Goal: Task Accomplishment & Management: Complete application form

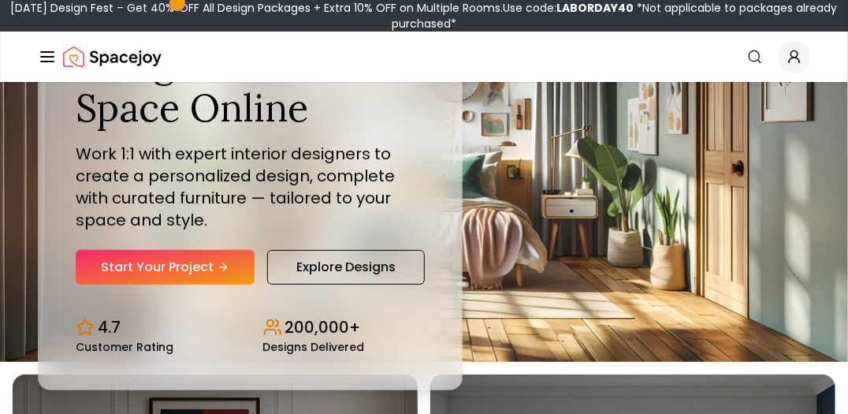
scroll to position [78, 0]
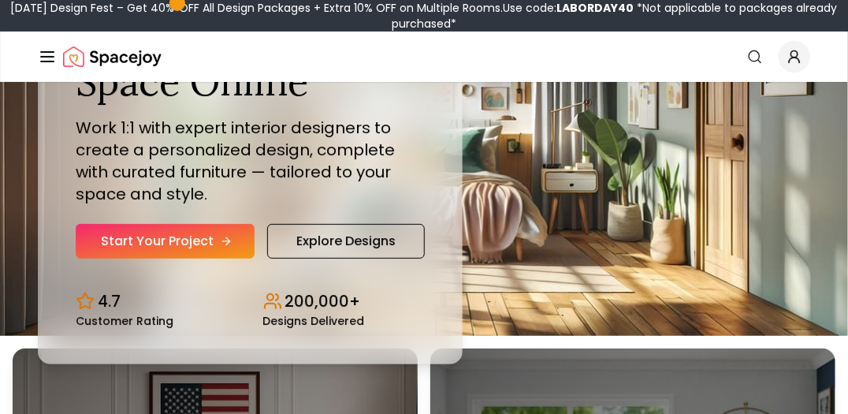
click at [206, 241] on link "Start Your Project" at bounding box center [165, 241] width 179 height 35
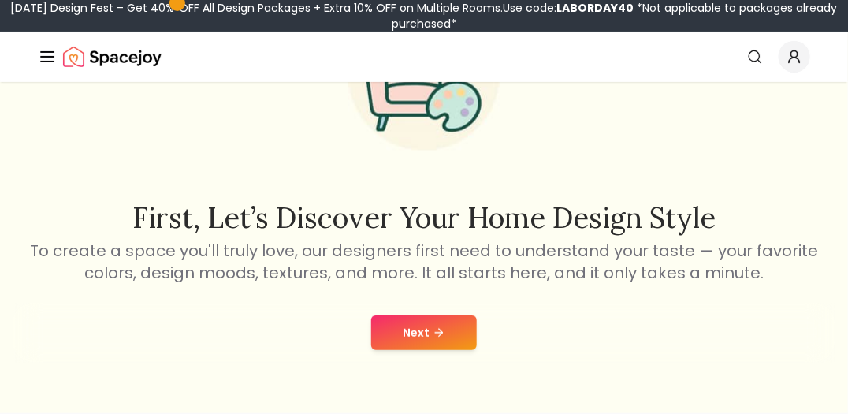
scroll to position [236, 0]
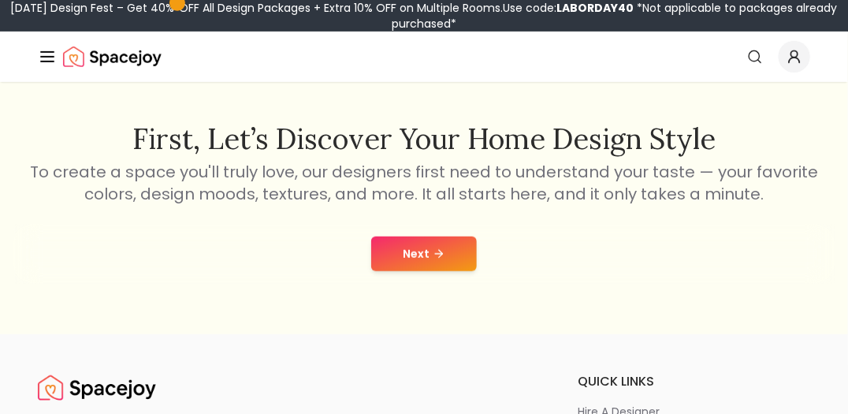
click at [445, 253] on button "Next" at bounding box center [424, 253] width 106 height 35
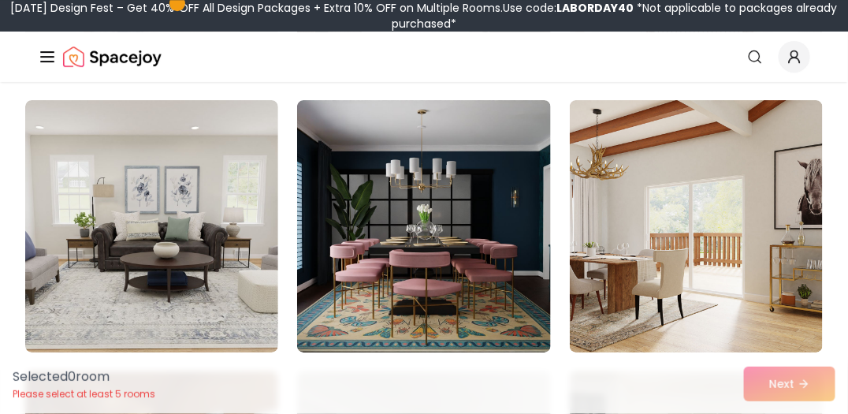
scroll to position [6379, 0]
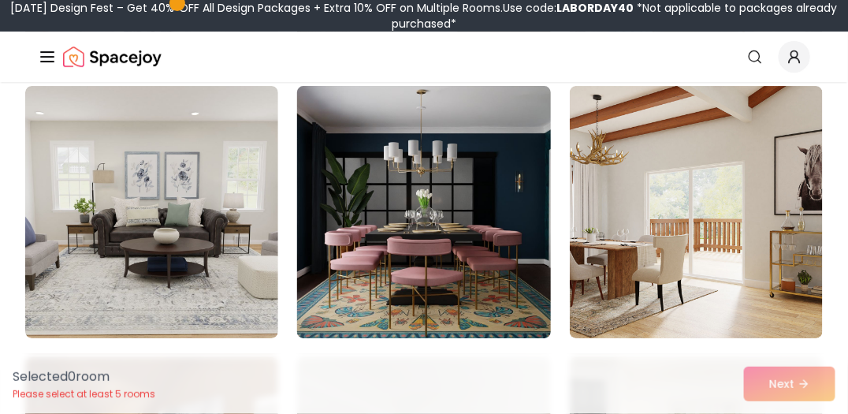
click at [445, 232] on img at bounding box center [423, 212] width 265 height 265
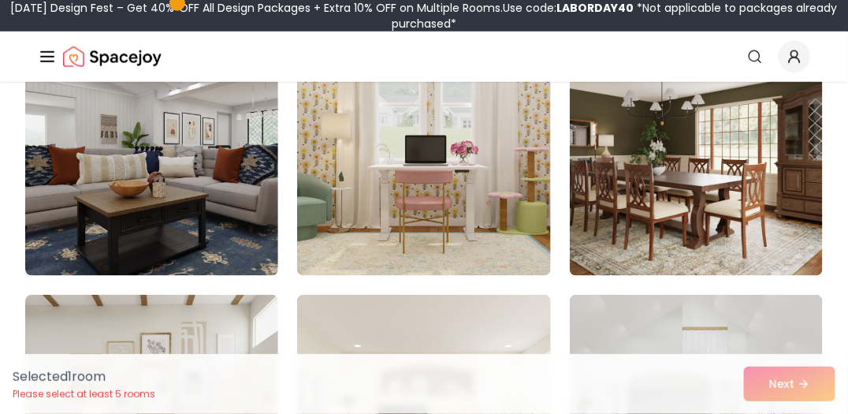
scroll to position [2107, 0]
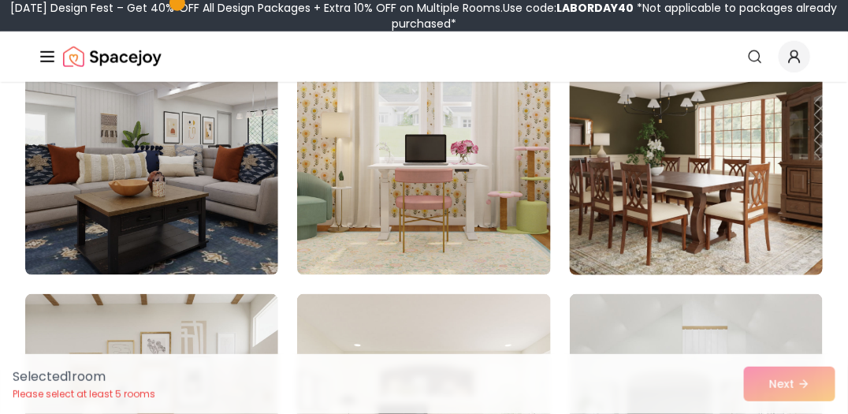
click at [710, 192] on img at bounding box center [695, 149] width 265 height 265
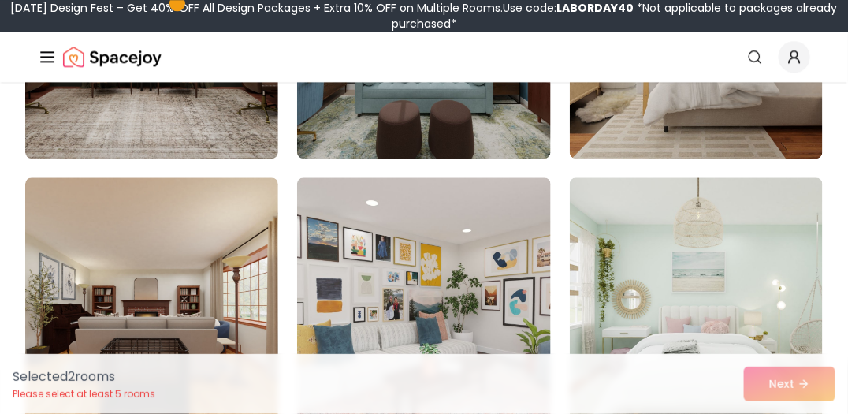
scroll to position [4470, 0]
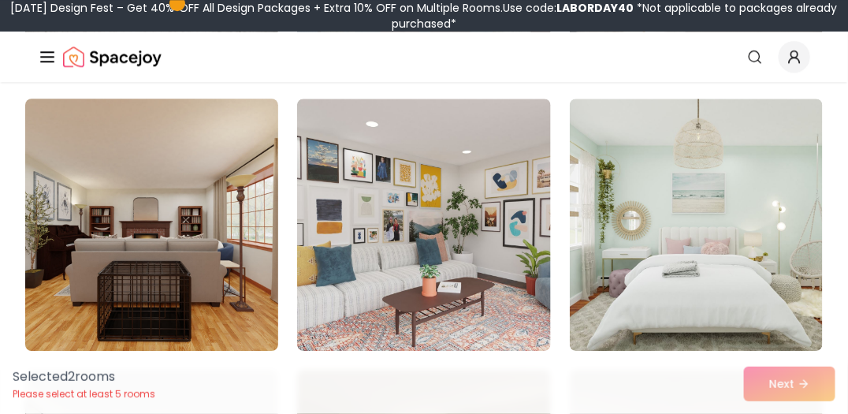
click at [187, 213] on img at bounding box center [151, 224] width 265 height 265
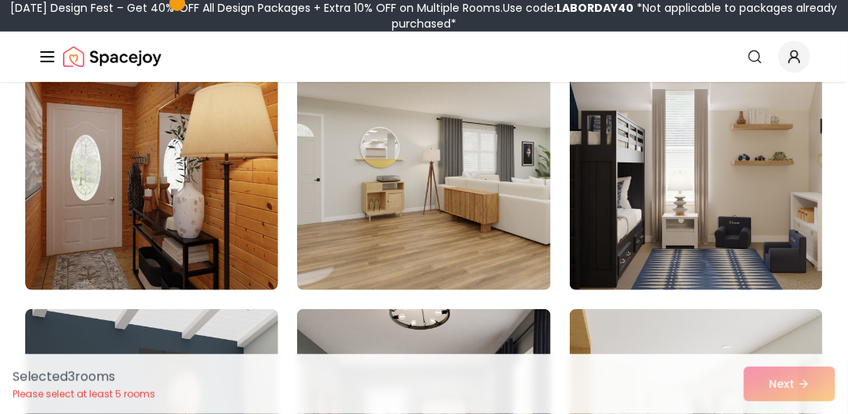
scroll to position [5099, 0]
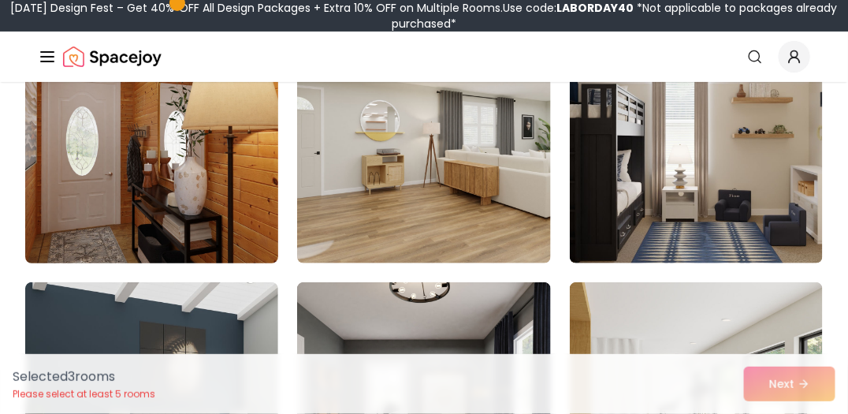
click at [180, 177] on img at bounding box center [151, 137] width 265 height 265
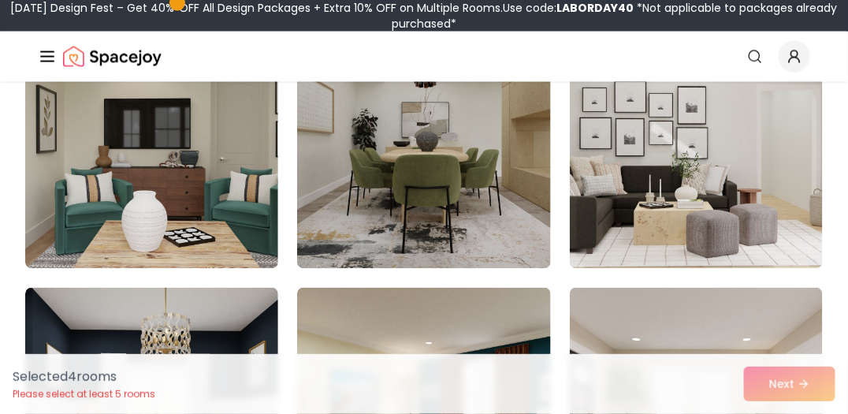
scroll to position [5335, 0]
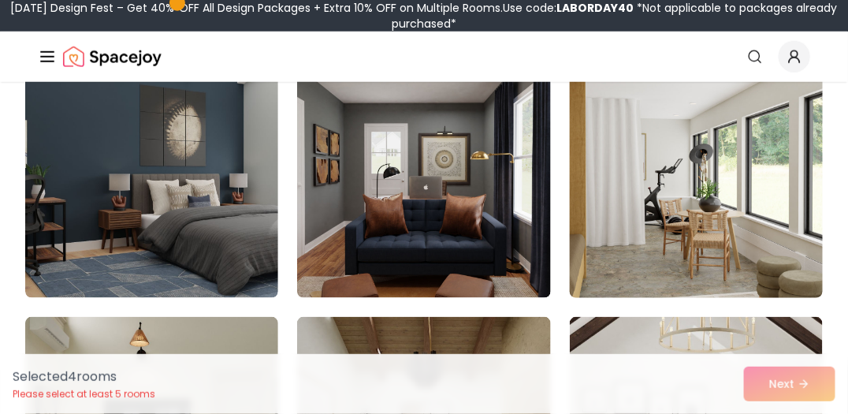
click at [707, 179] on img at bounding box center [695, 171] width 265 height 265
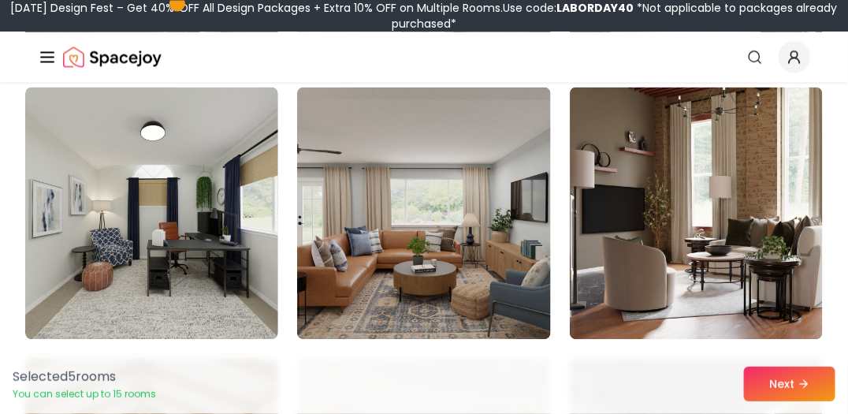
scroll to position [7463, 0]
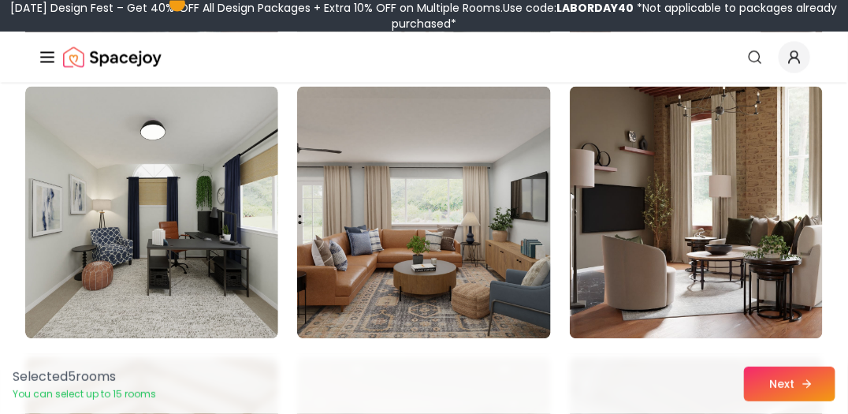
click at [792, 380] on button "Next" at bounding box center [789, 383] width 91 height 35
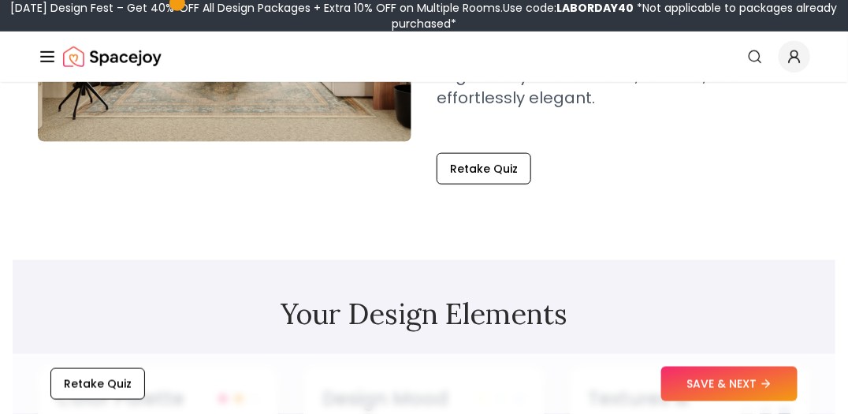
scroll to position [393, 0]
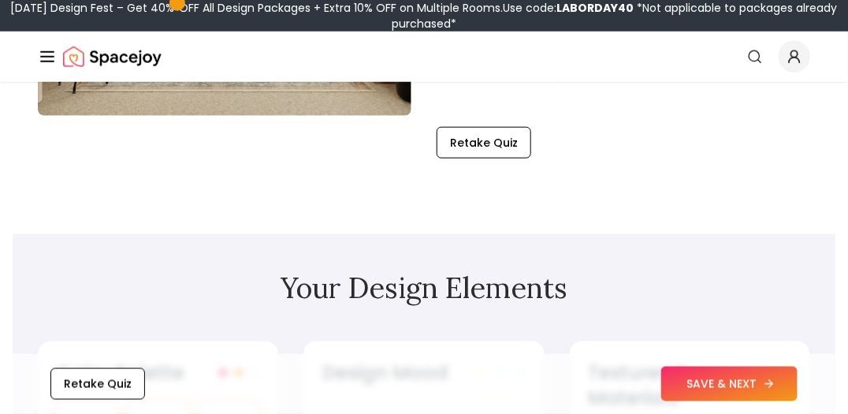
click at [723, 391] on button "SAVE & NEXT" at bounding box center [729, 383] width 136 height 35
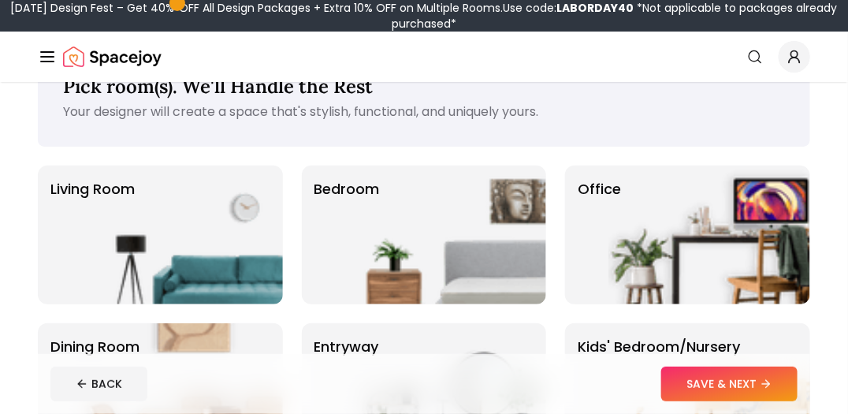
scroll to position [78, 0]
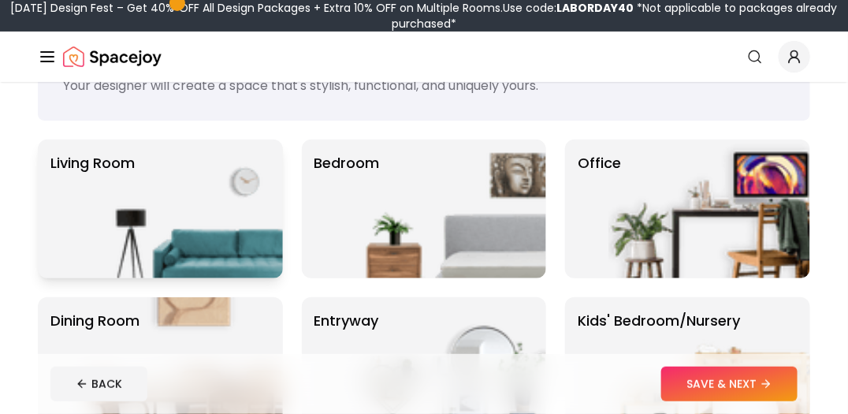
click at [224, 239] on img at bounding box center [182, 208] width 202 height 139
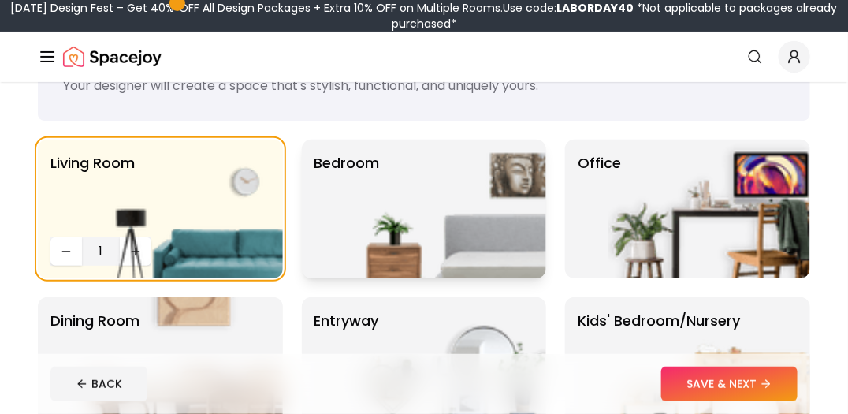
click at [499, 215] on img at bounding box center [445, 208] width 202 height 139
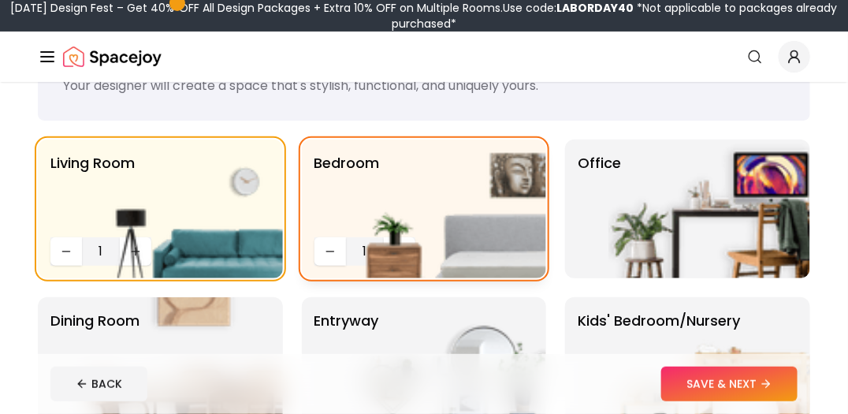
click at [361, 251] on img at bounding box center [445, 208] width 202 height 139
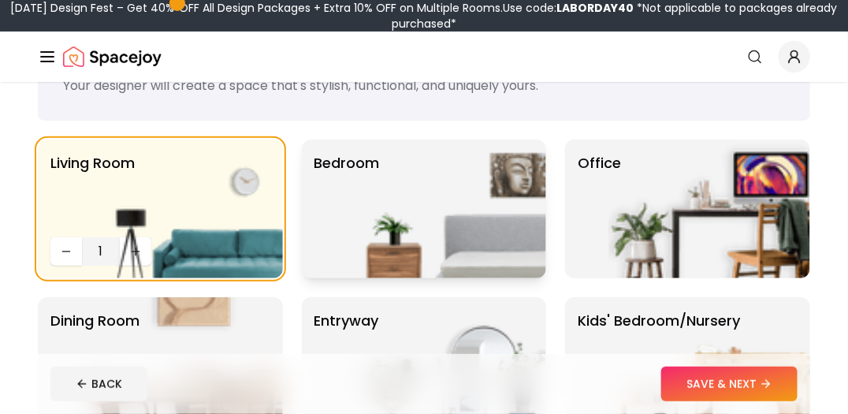
click at [361, 251] on img at bounding box center [445, 208] width 202 height 139
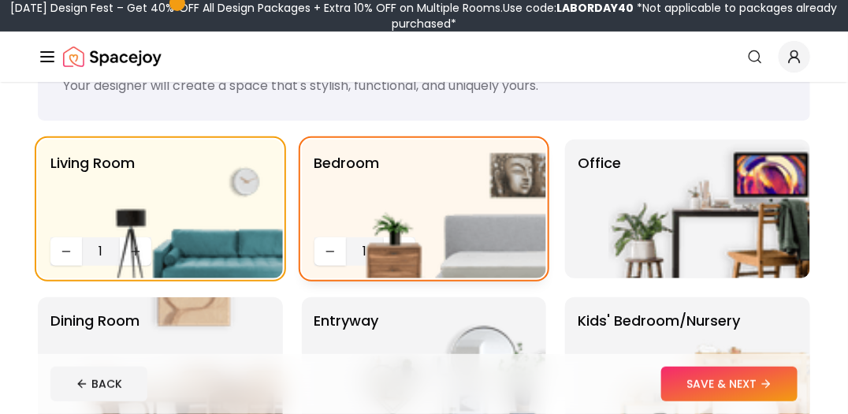
click at [387, 229] on img at bounding box center [445, 208] width 202 height 139
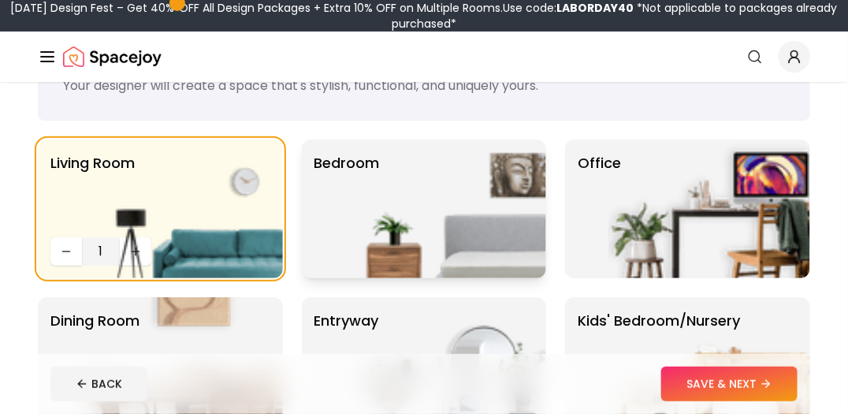
click at [386, 229] on img at bounding box center [445, 208] width 202 height 139
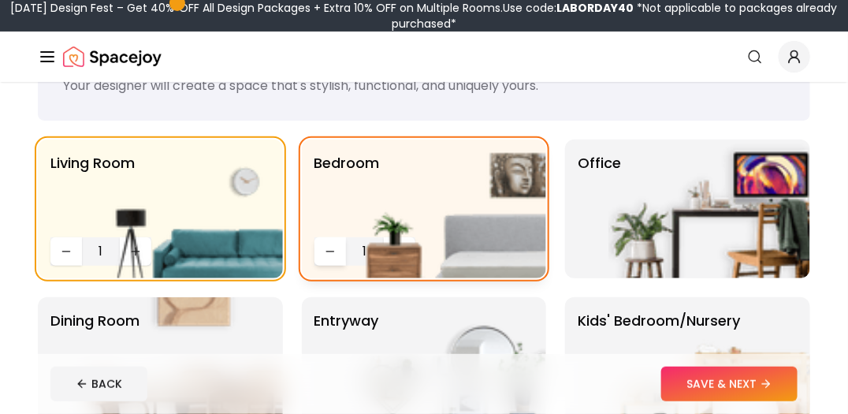
click at [332, 248] on icon "Decrease quantity" at bounding box center [330, 251] width 13 height 13
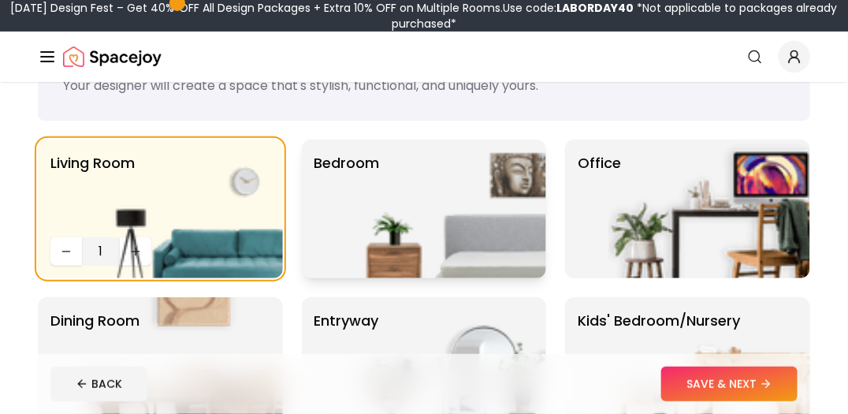
click at [332, 248] on p "Bedroom" at bounding box center [346, 208] width 65 height 113
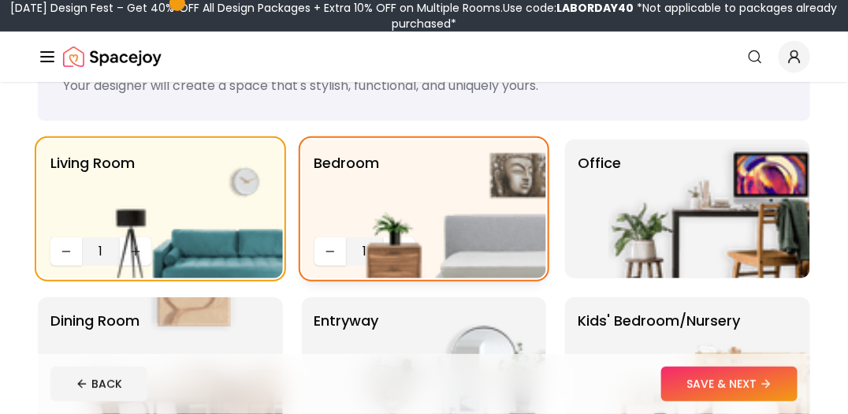
click at [365, 251] on img at bounding box center [445, 208] width 202 height 139
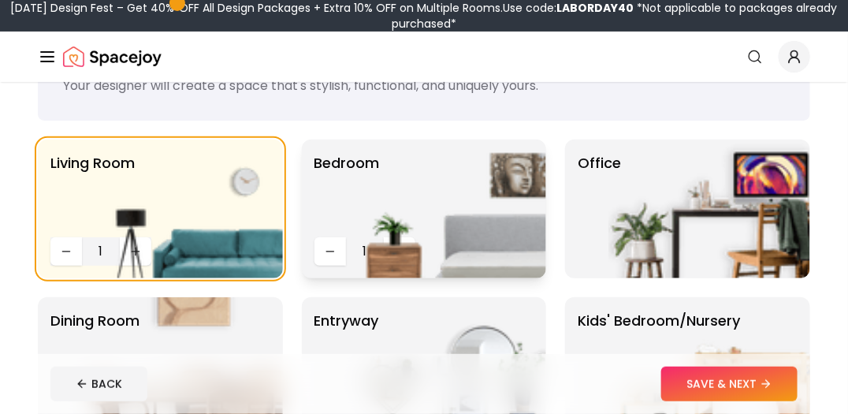
click at [365, 251] on img at bounding box center [445, 208] width 202 height 139
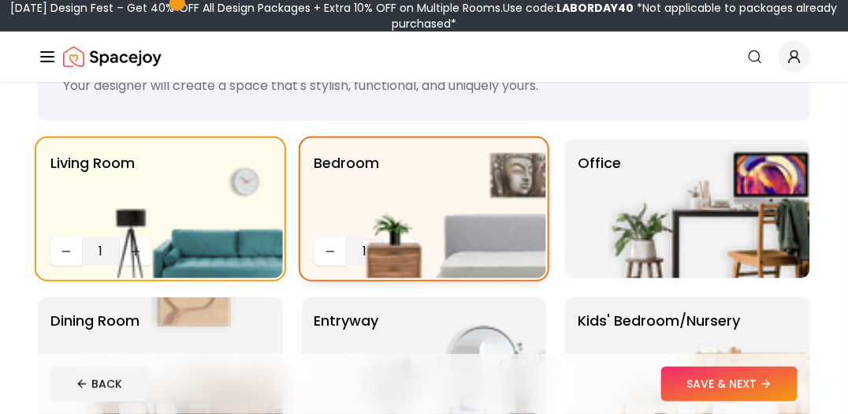
click at [421, 238] on img at bounding box center [445, 208] width 202 height 139
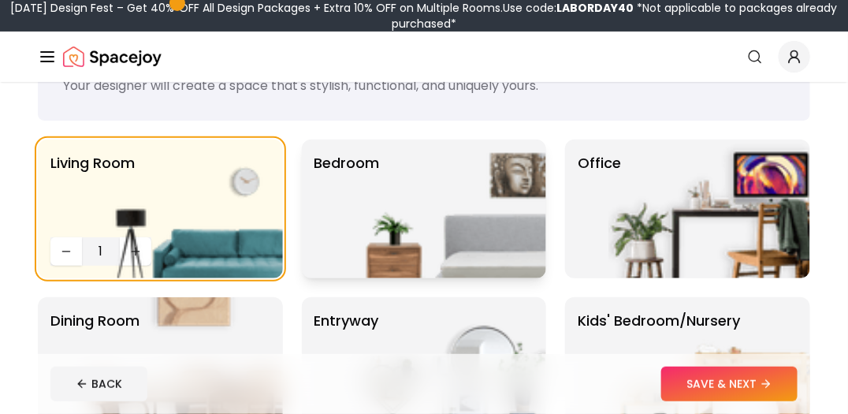
click at [421, 238] on img at bounding box center [445, 208] width 202 height 139
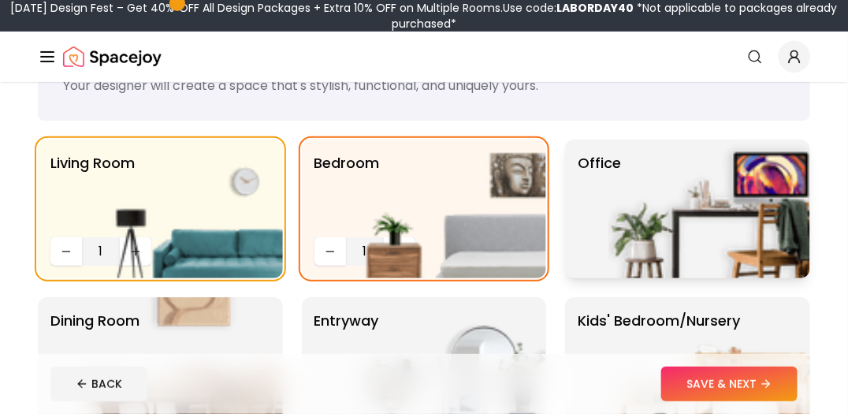
click at [683, 220] on img at bounding box center [709, 208] width 202 height 139
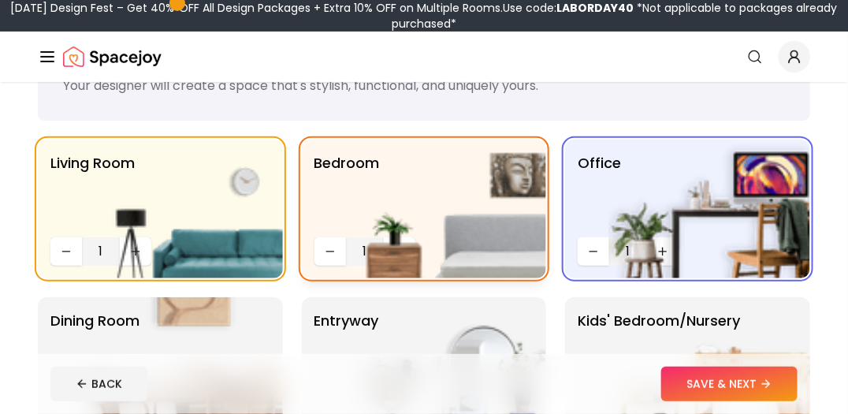
click at [394, 247] on img at bounding box center [445, 208] width 202 height 139
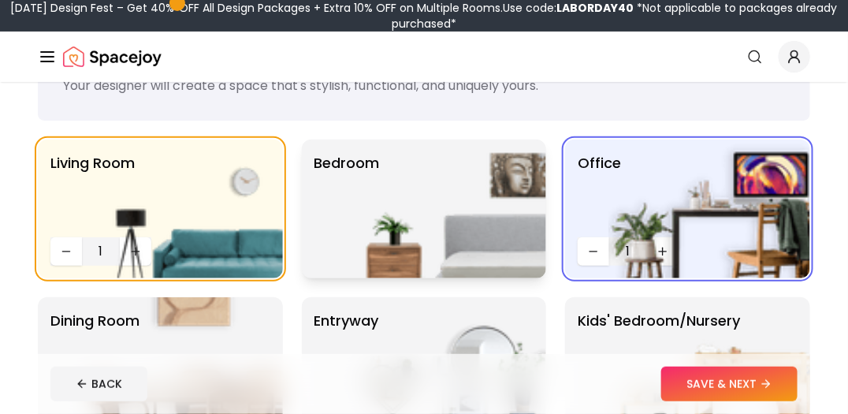
click at [376, 242] on img at bounding box center [445, 208] width 202 height 139
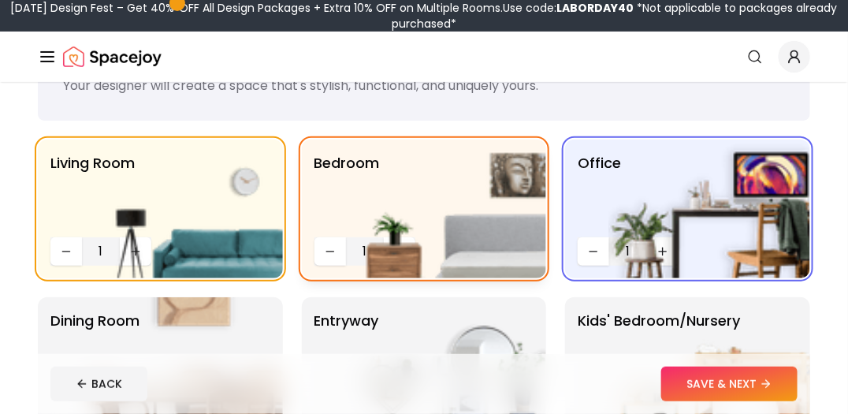
click at [388, 247] on img at bounding box center [445, 208] width 202 height 139
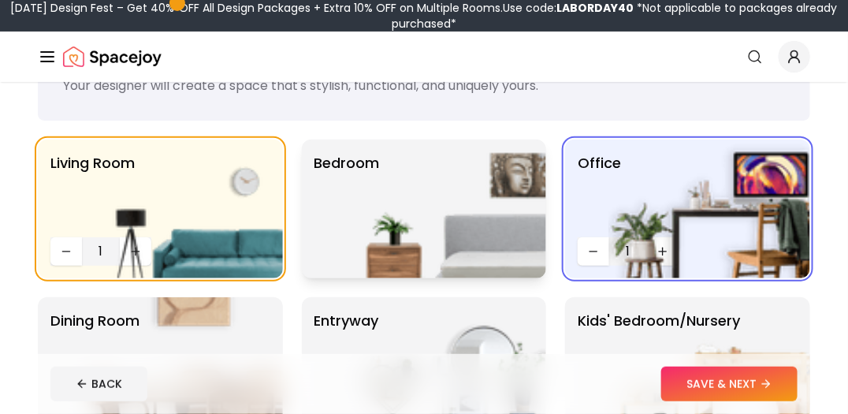
click at [388, 247] on img at bounding box center [445, 208] width 202 height 139
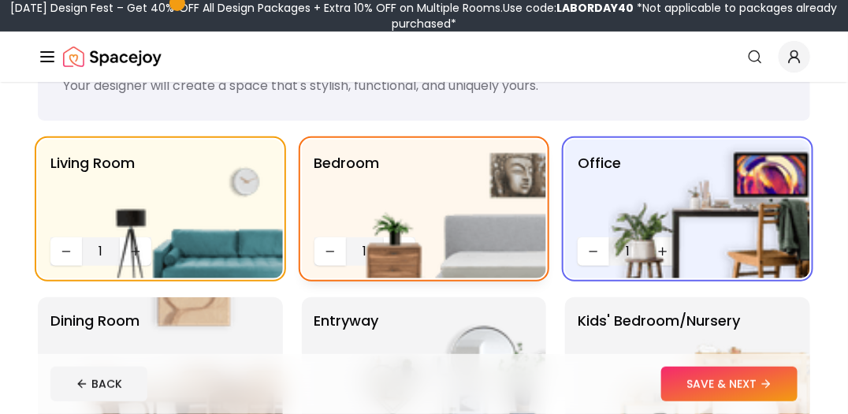
click at [395, 237] on img at bounding box center [445, 208] width 202 height 139
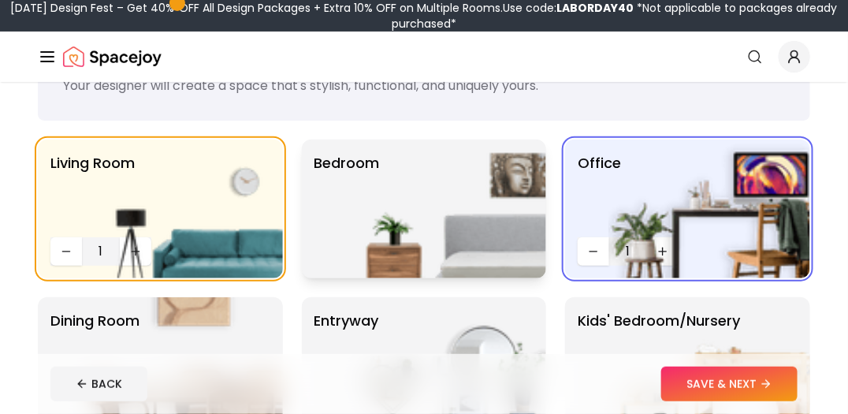
click at [407, 256] on img at bounding box center [445, 208] width 202 height 139
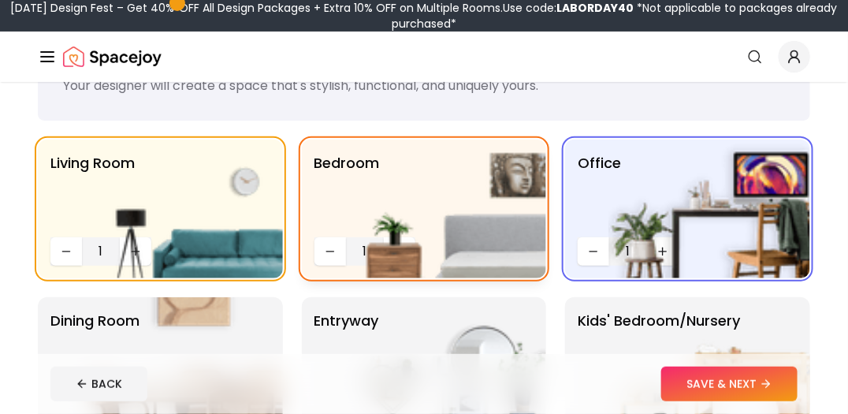
click at [407, 256] on img at bounding box center [445, 208] width 202 height 139
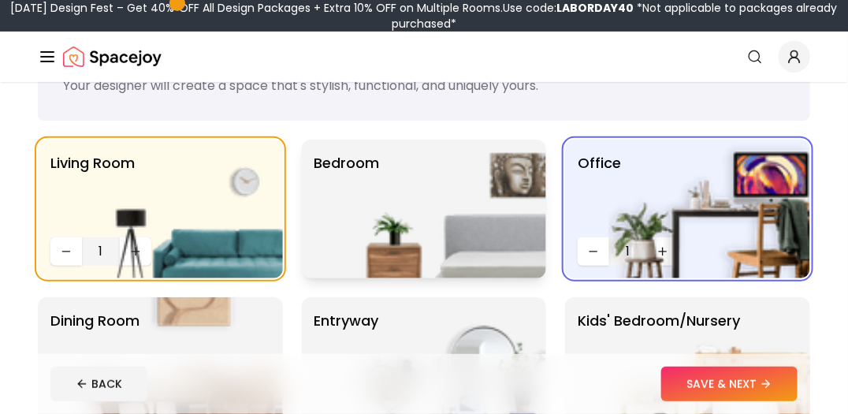
click at [407, 256] on img at bounding box center [445, 208] width 202 height 139
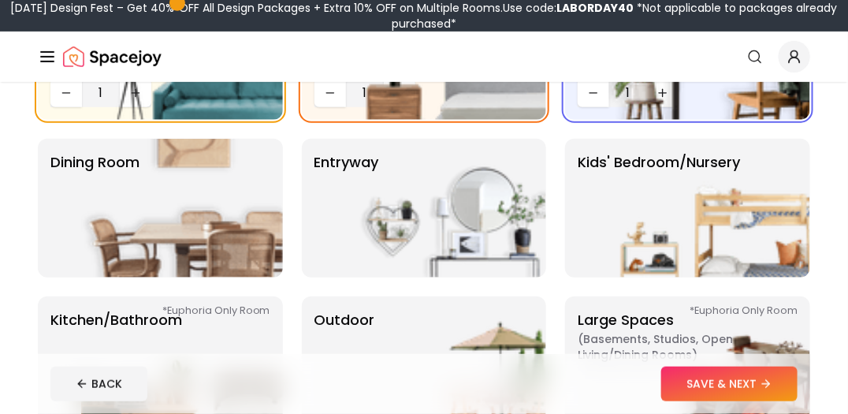
scroll to position [314, 0]
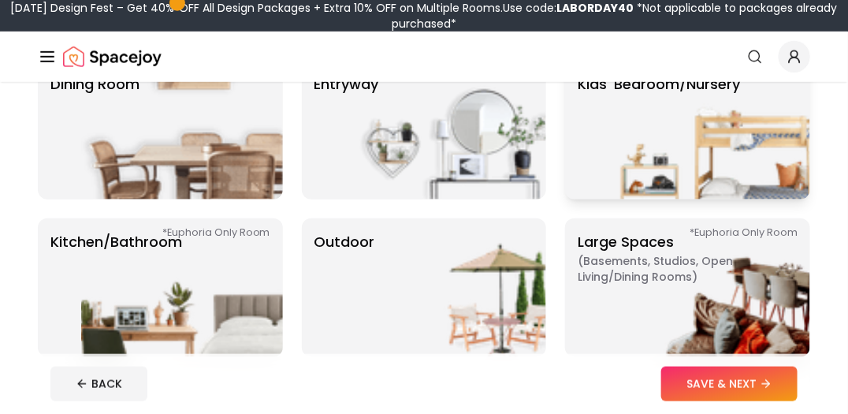
click at [718, 143] on img at bounding box center [709, 130] width 202 height 139
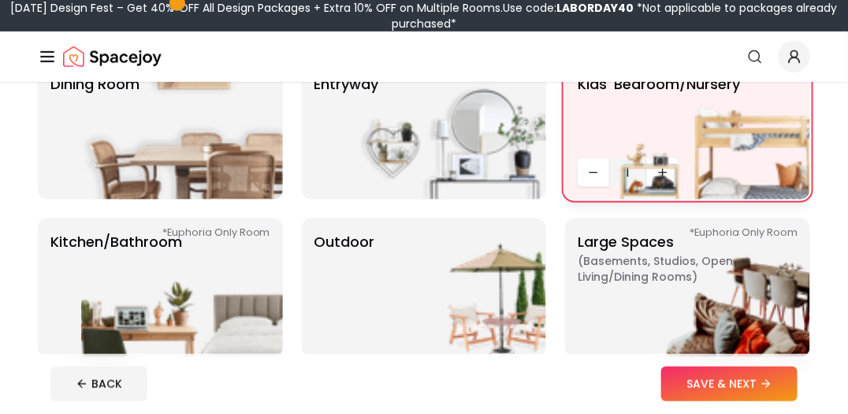
click at [664, 168] on img at bounding box center [709, 130] width 202 height 139
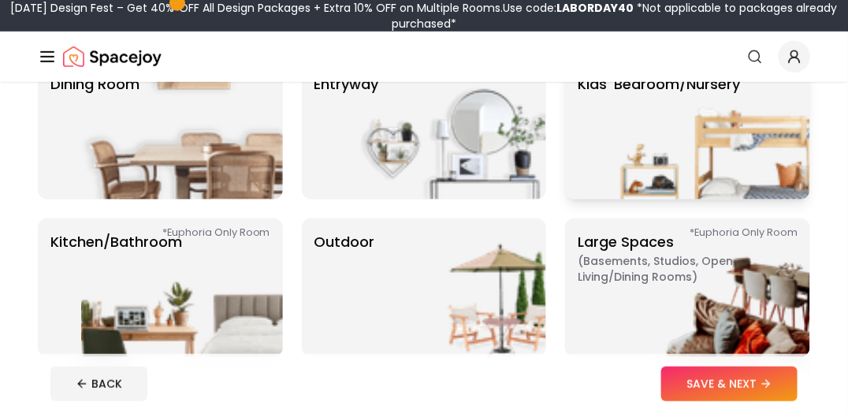
click at [664, 168] on img at bounding box center [709, 130] width 202 height 139
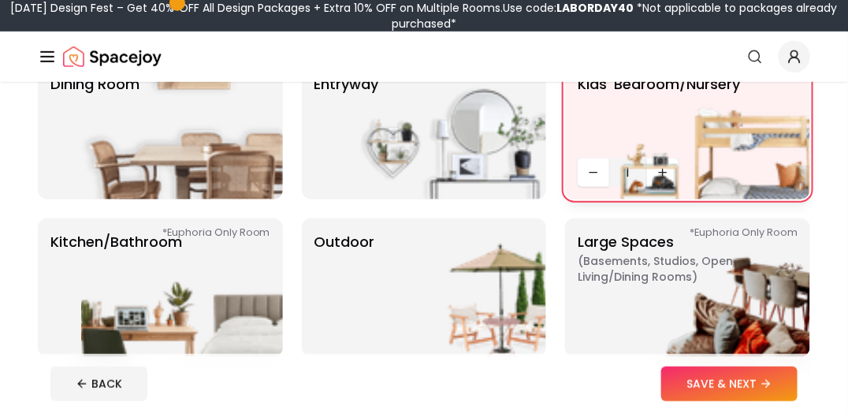
click at [661, 170] on img at bounding box center [709, 130] width 202 height 139
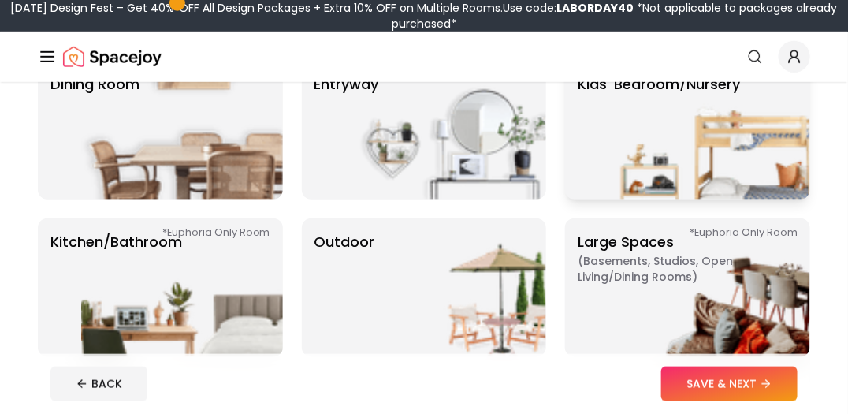
click at [661, 170] on img at bounding box center [709, 130] width 202 height 139
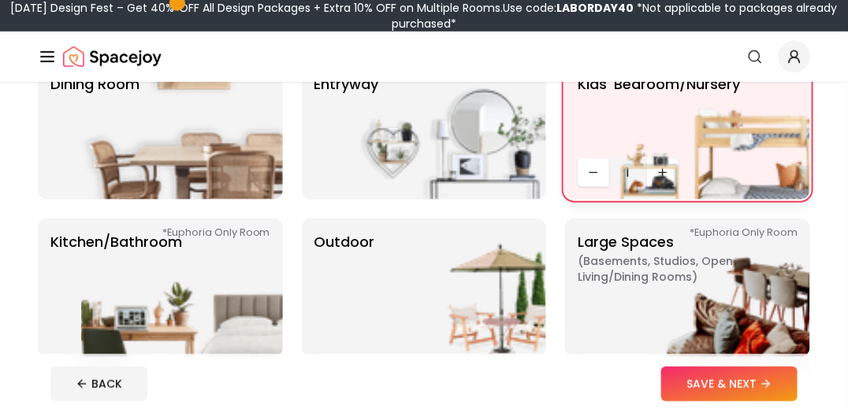
click at [661, 170] on img at bounding box center [709, 130] width 202 height 139
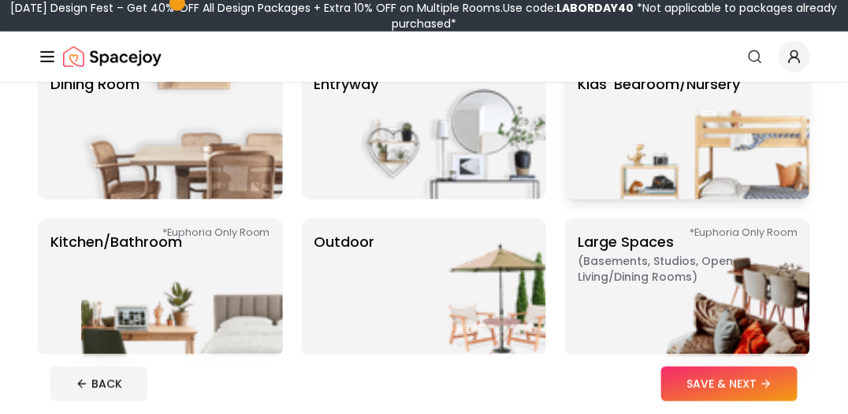
click at [661, 170] on img at bounding box center [709, 130] width 202 height 139
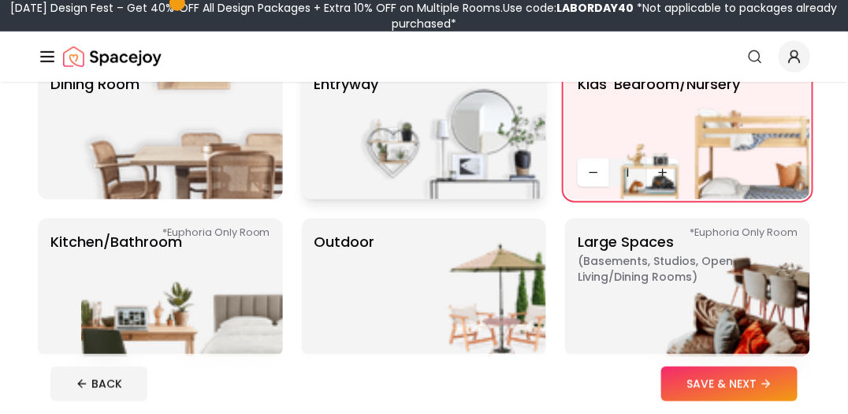
click at [475, 172] on img at bounding box center [445, 130] width 202 height 139
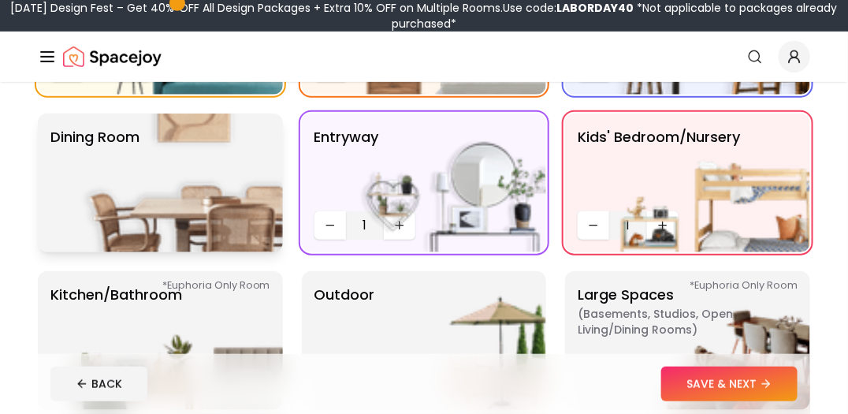
scroll to position [236, 0]
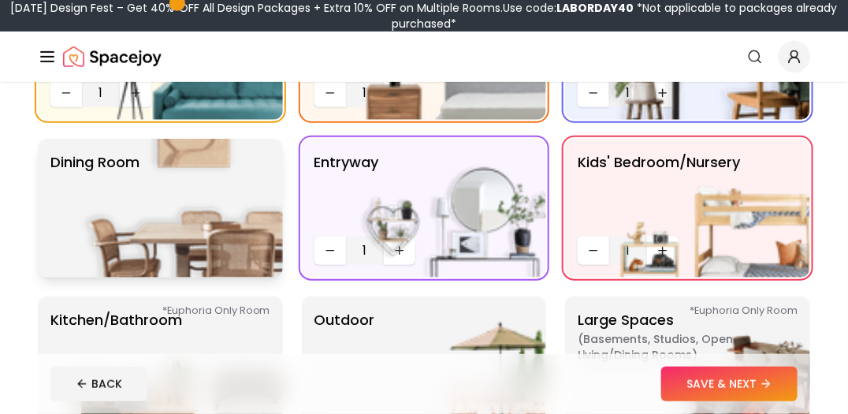
click at [195, 220] on img at bounding box center [182, 208] width 202 height 139
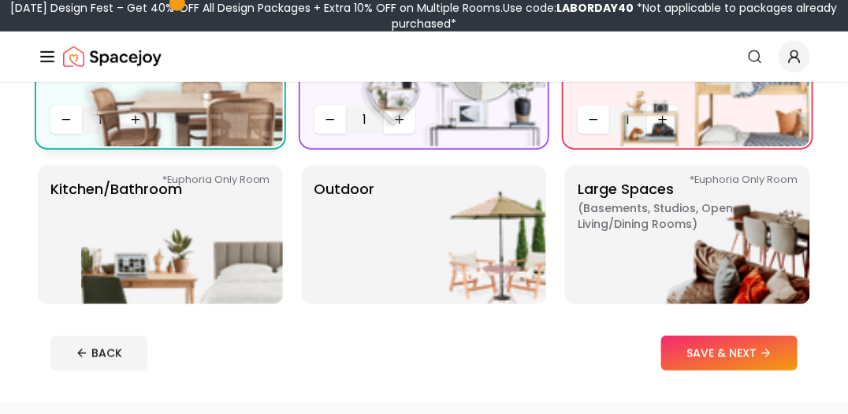
scroll to position [393, 0]
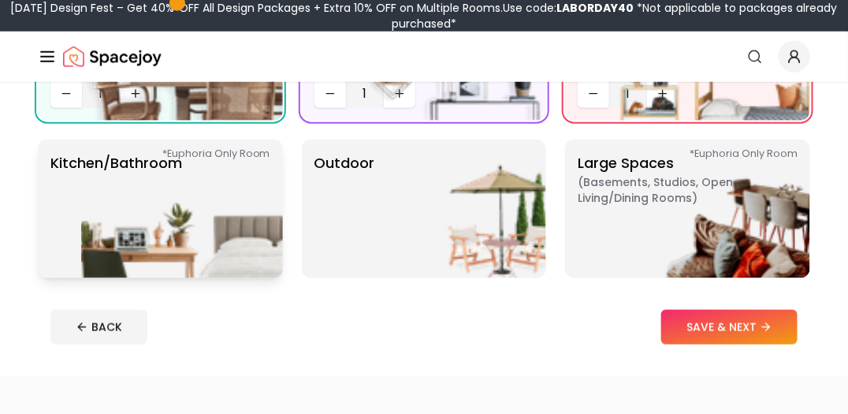
click at [206, 232] on img at bounding box center [182, 208] width 202 height 139
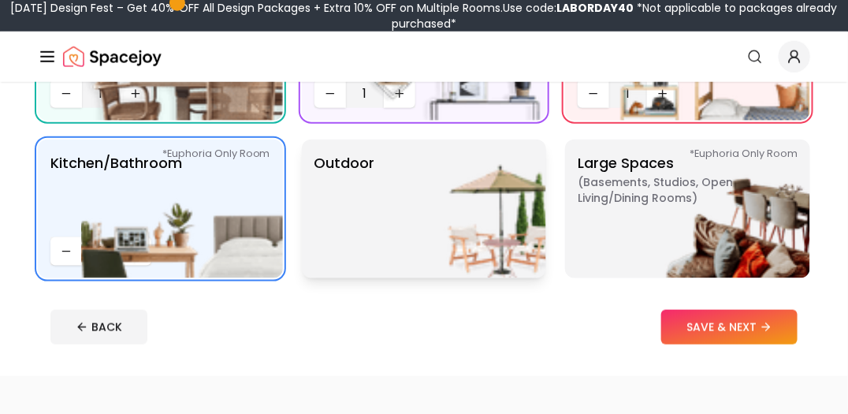
click at [427, 218] on img at bounding box center [445, 208] width 202 height 139
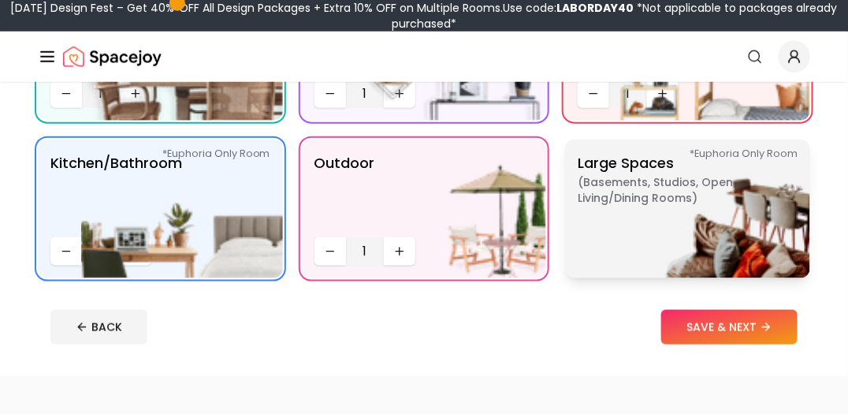
click at [712, 229] on img at bounding box center [709, 208] width 202 height 139
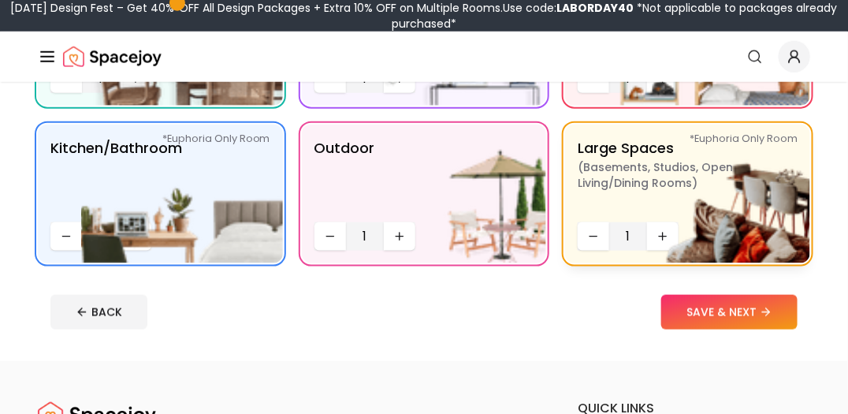
scroll to position [551, 0]
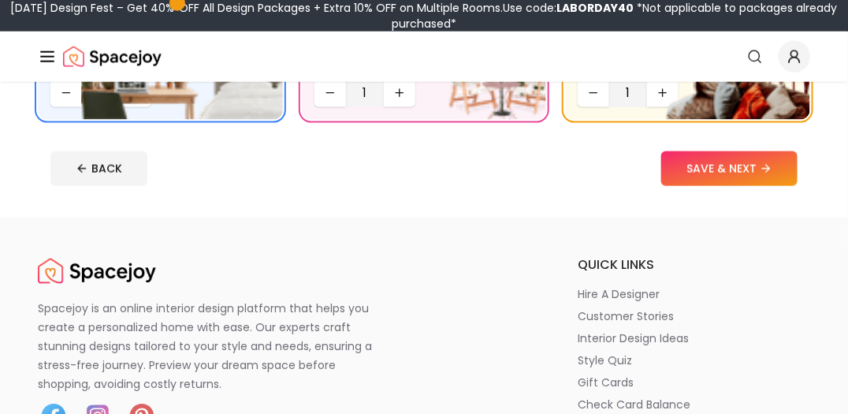
click at [725, 172] on button "SAVE & NEXT" at bounding box center [729, 168] width 136 height 35
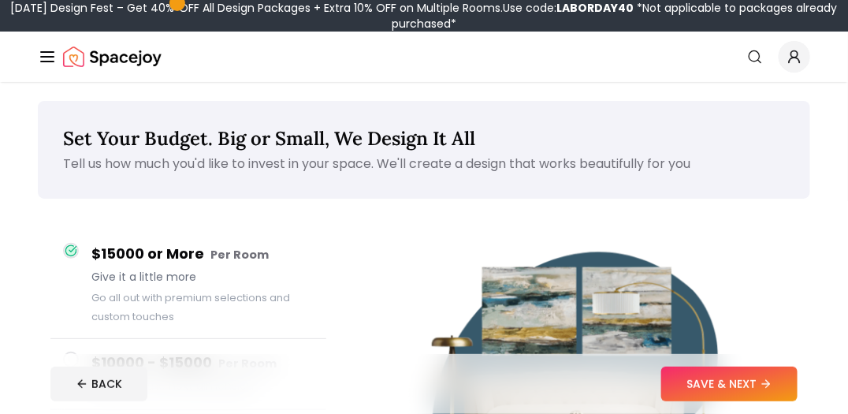
scroll to position [78, 0]
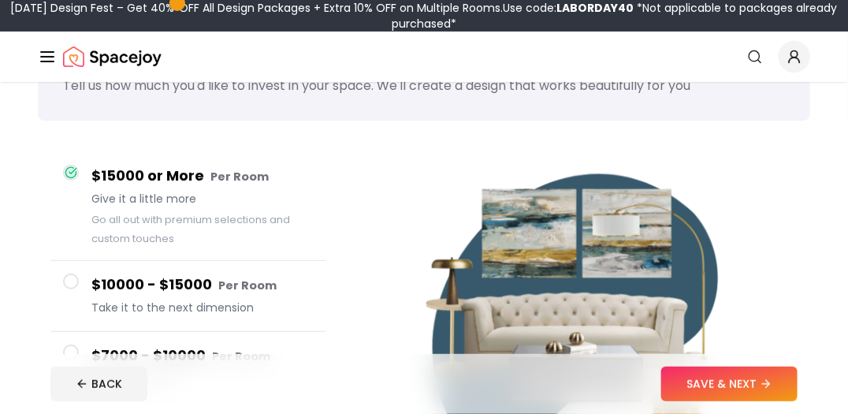
click at [135, 288] on h4 "$10000 - $15000 Per Room" at bounding box center [202, 284] width 222 height 23
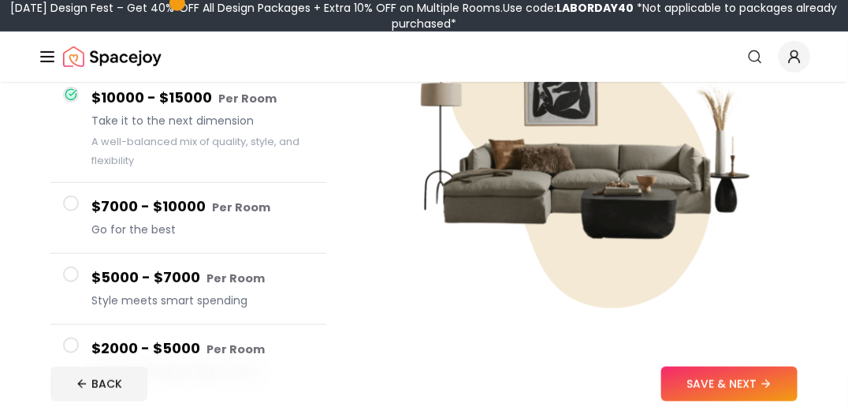
scroll to position [236, 0]
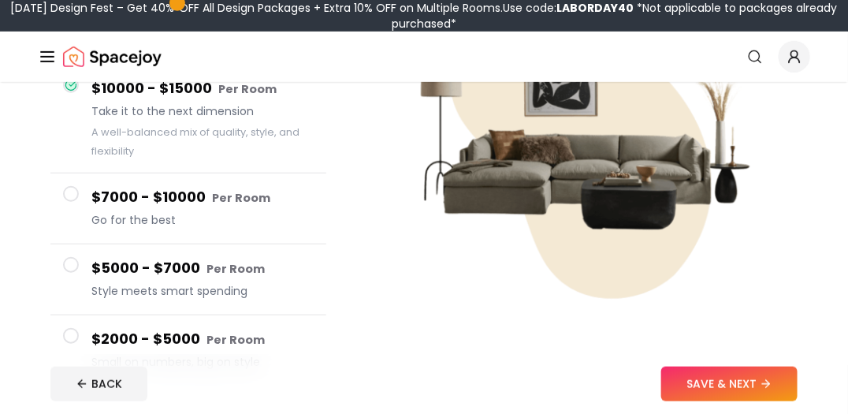
click at [247, 98] on h4 "$10000 - $15000 Per Room" at bounding box center [202, 88] width 222 height 23
click at [203, 91] on h4 "$10000 - $15000 Per Room" at bounding box center [202, 88] width 222 height 23
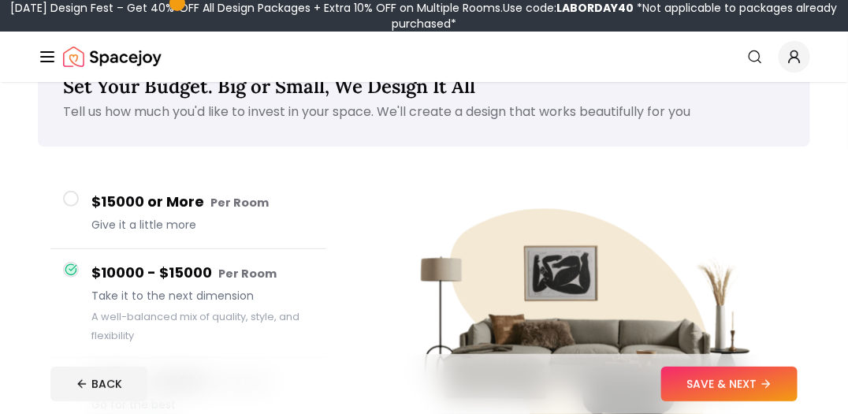
scroll to position [78, 0]
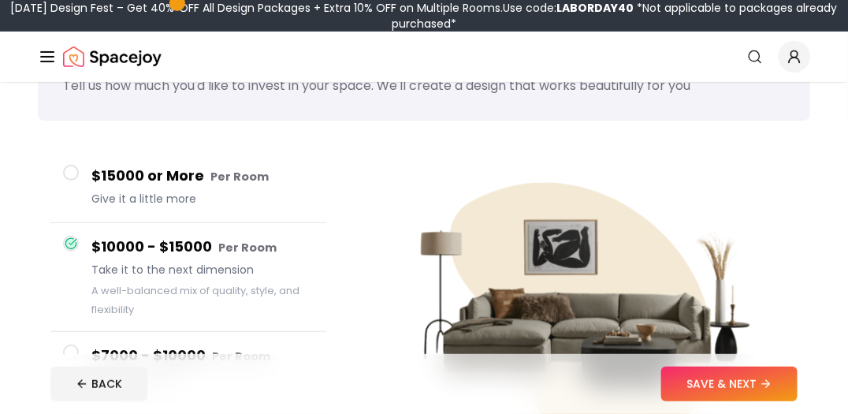
click at [200, 178] on h4 "$15000 or More Per Room" at bounding box center [202, 176] width 222 height 23
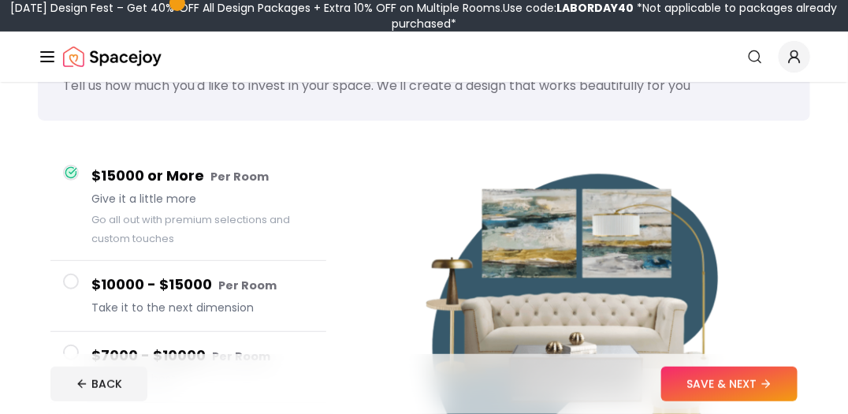
click at [193, 281] on h4 "$10000 - $15000 Per Room" at bounding box center [202, 284] width 222 height 23
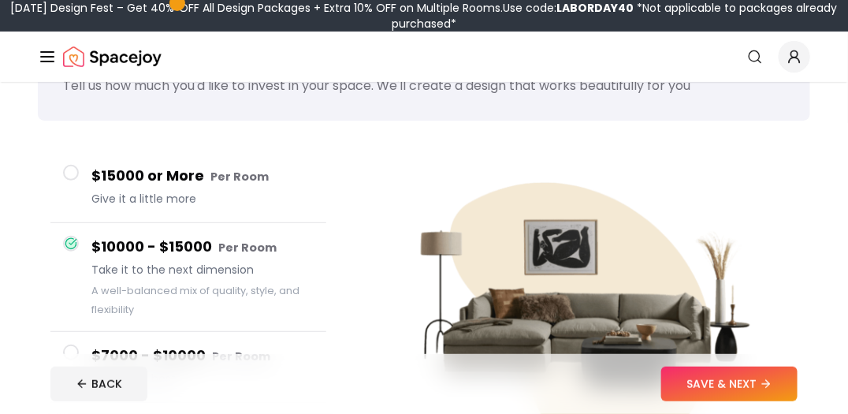
click at [205, 177] on h4 "$15000 or More Per Room" at bounding box center [202, 176] width 222 height 23
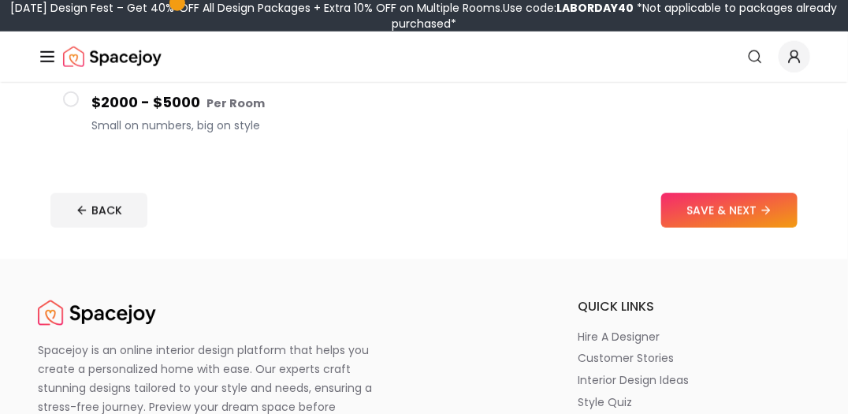
scroll to position [551, 0]
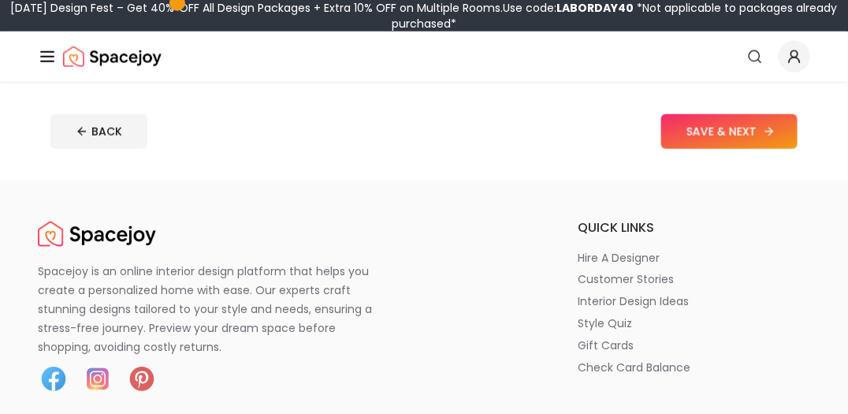
click at [731, 143] on button "SAVE & NEXT" at bounding box center [729, 131] width 136 height 35
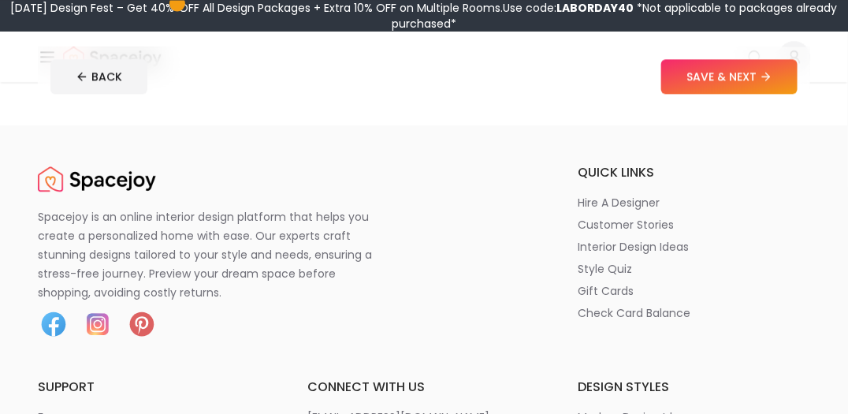
scroll to position [1024, 0]
